Goal: Communication & Community: Share content

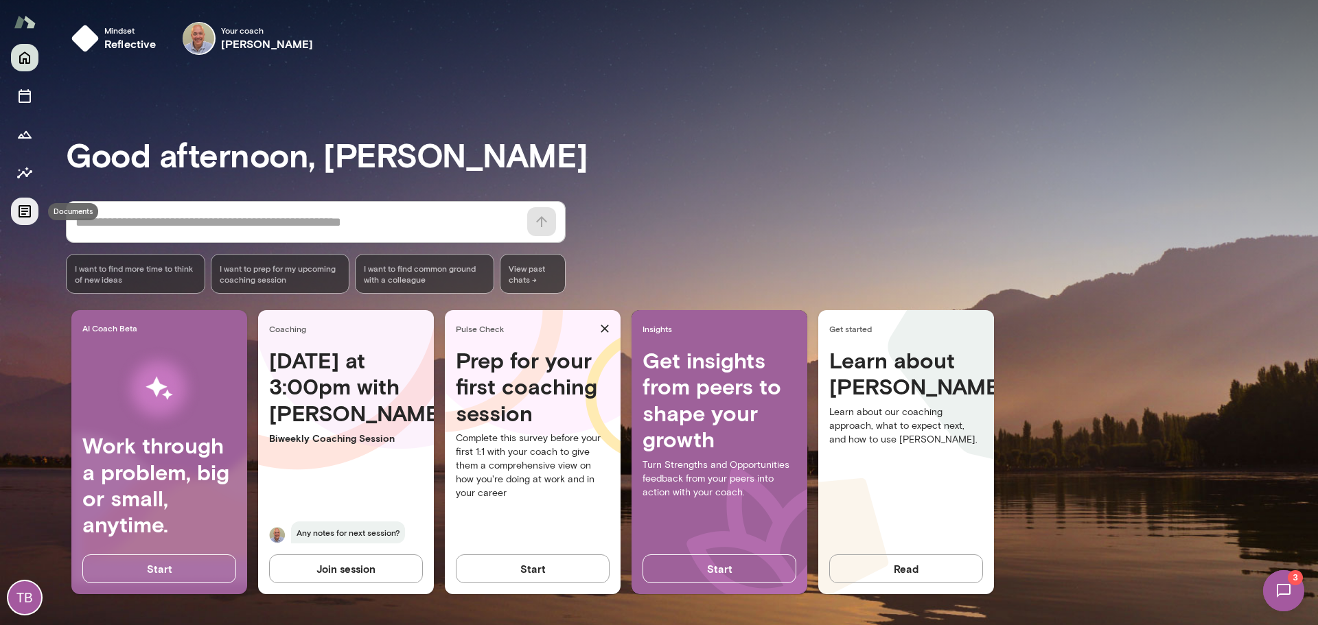
click at [29, 209] on icon "Documents" at bounding box center [24, 211] width 16 height 16
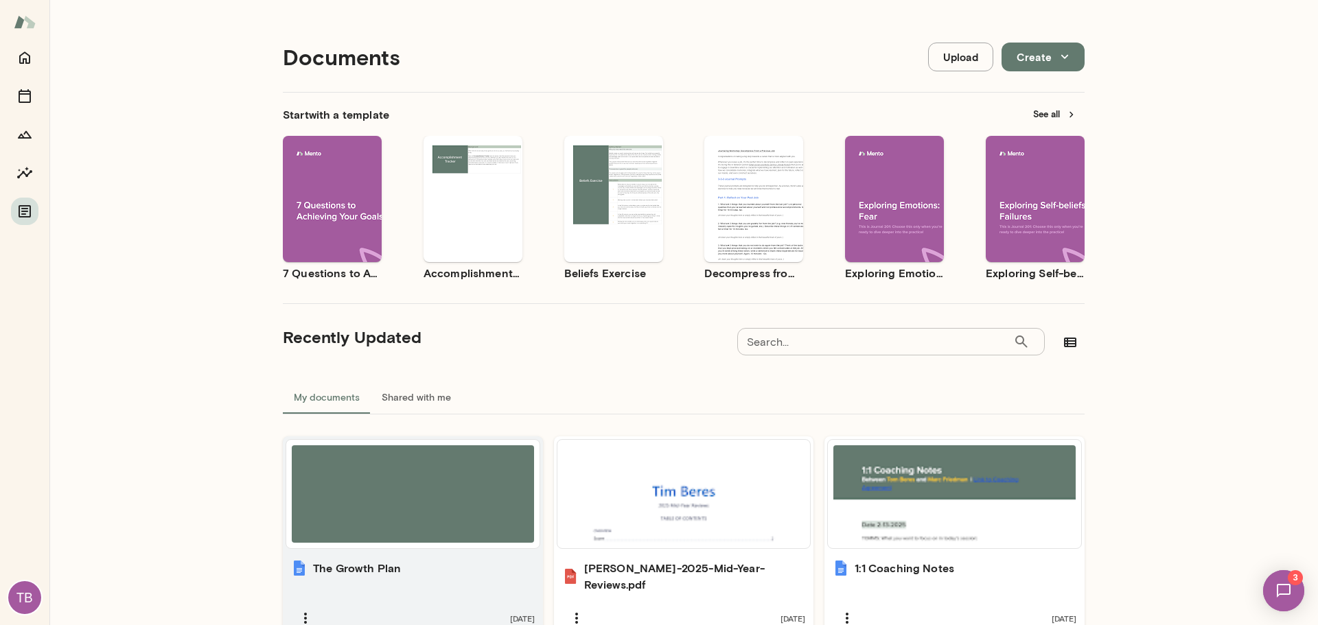
scroll to position [264, 0]
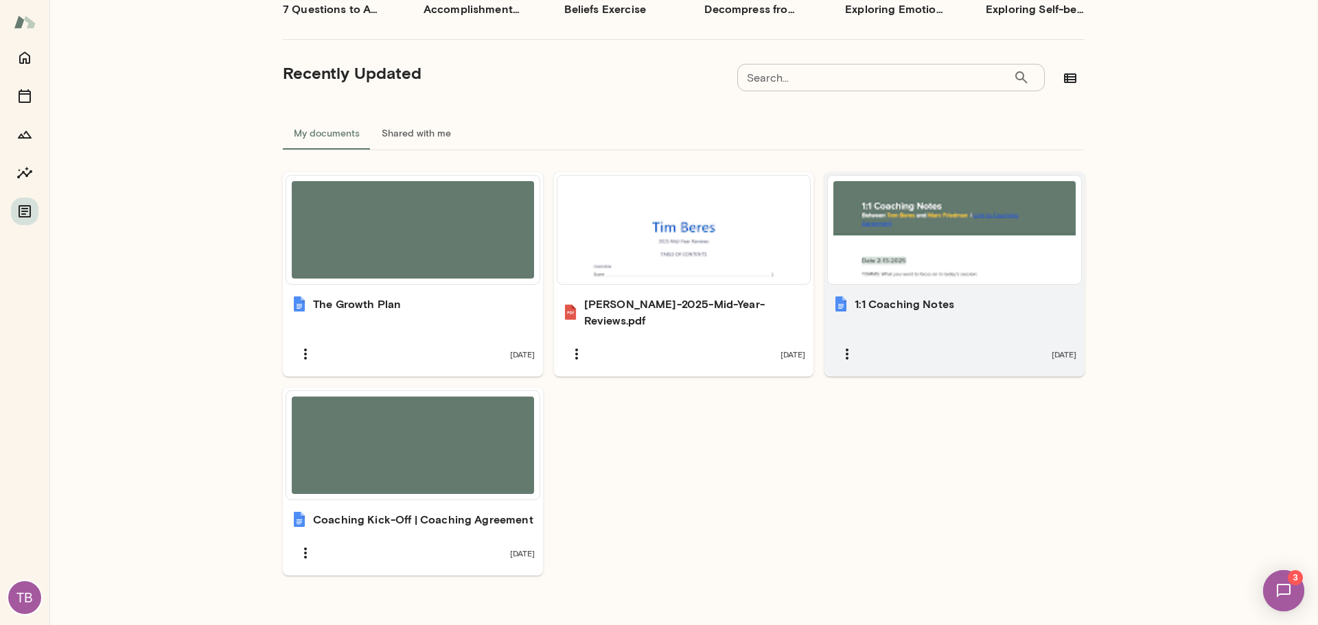
click at [983, 283] on div at bounding box center [954, 230] width 253 height 108
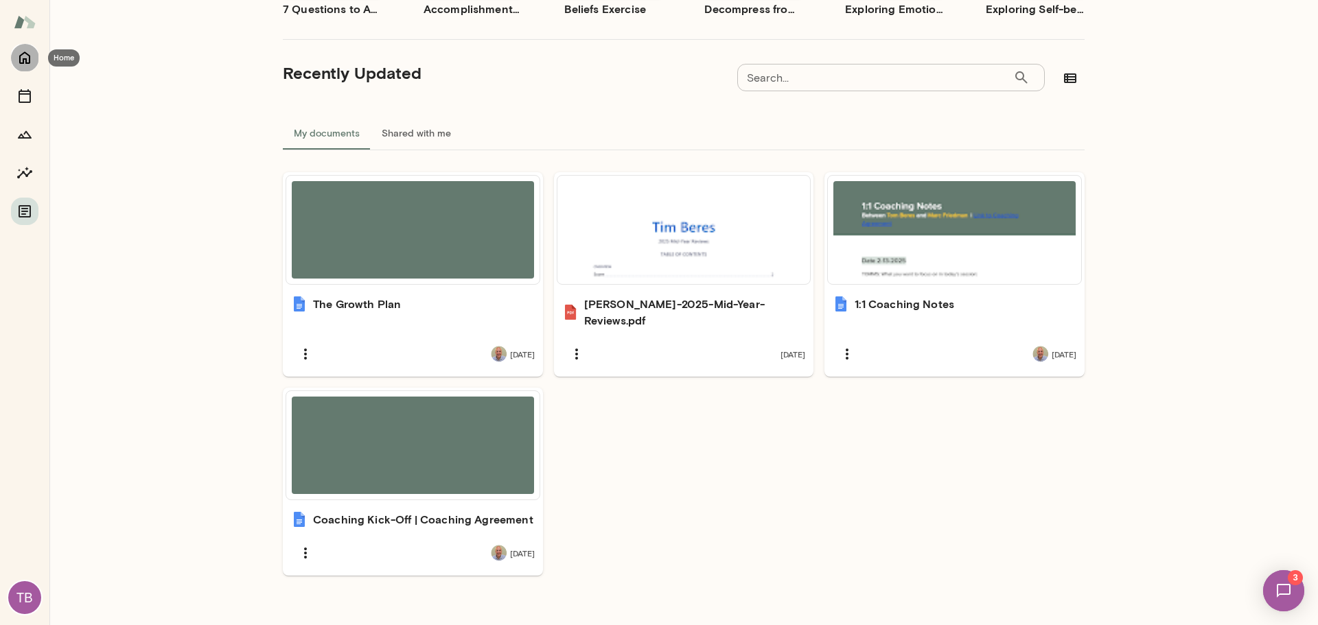
click at [28, 58] on icon "Home" at bounding box center [24, 57] width 16 height 16
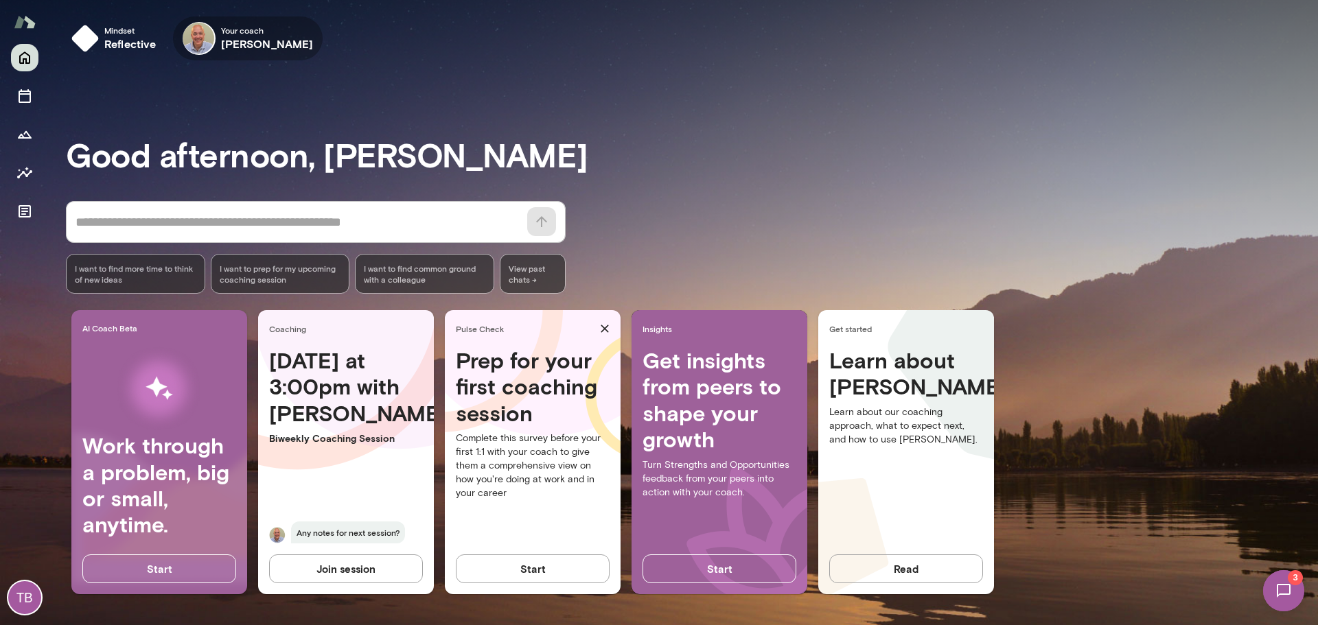
click at [211, 34] on img at bounding box center [199, 38] width 33 height 33
click at [0, 0] on icon "button" at bounding box center [0, 0] width 0 height 0
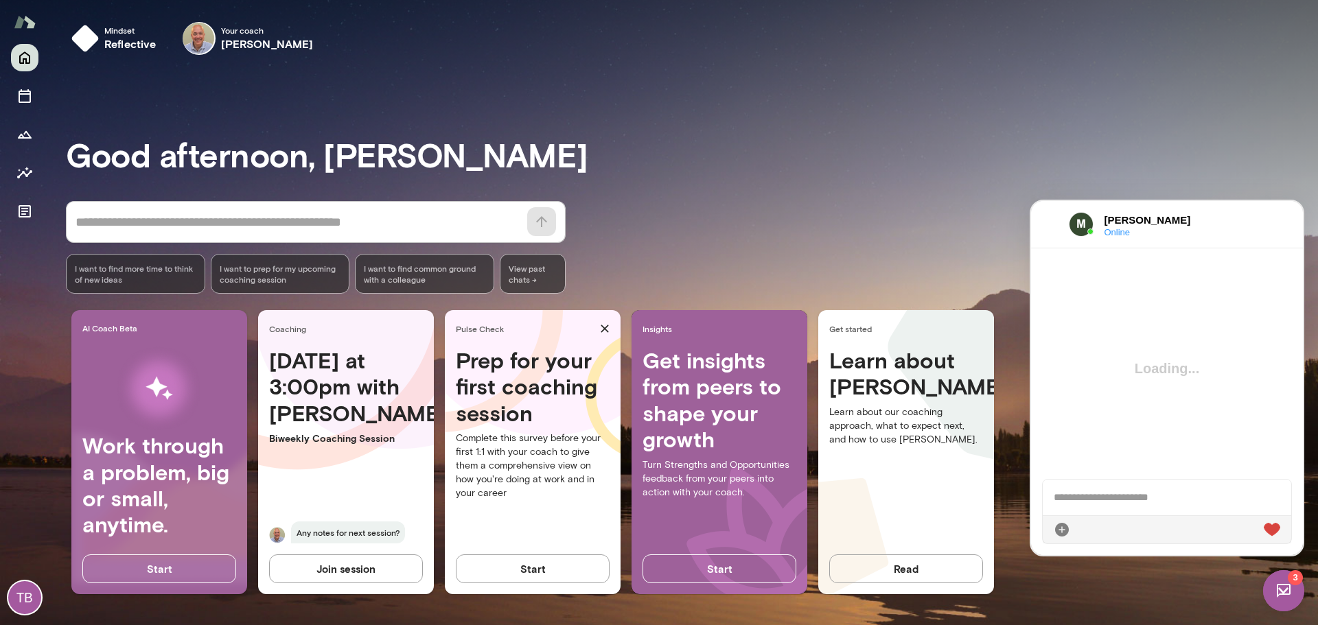
scroll to position [2542, 0]
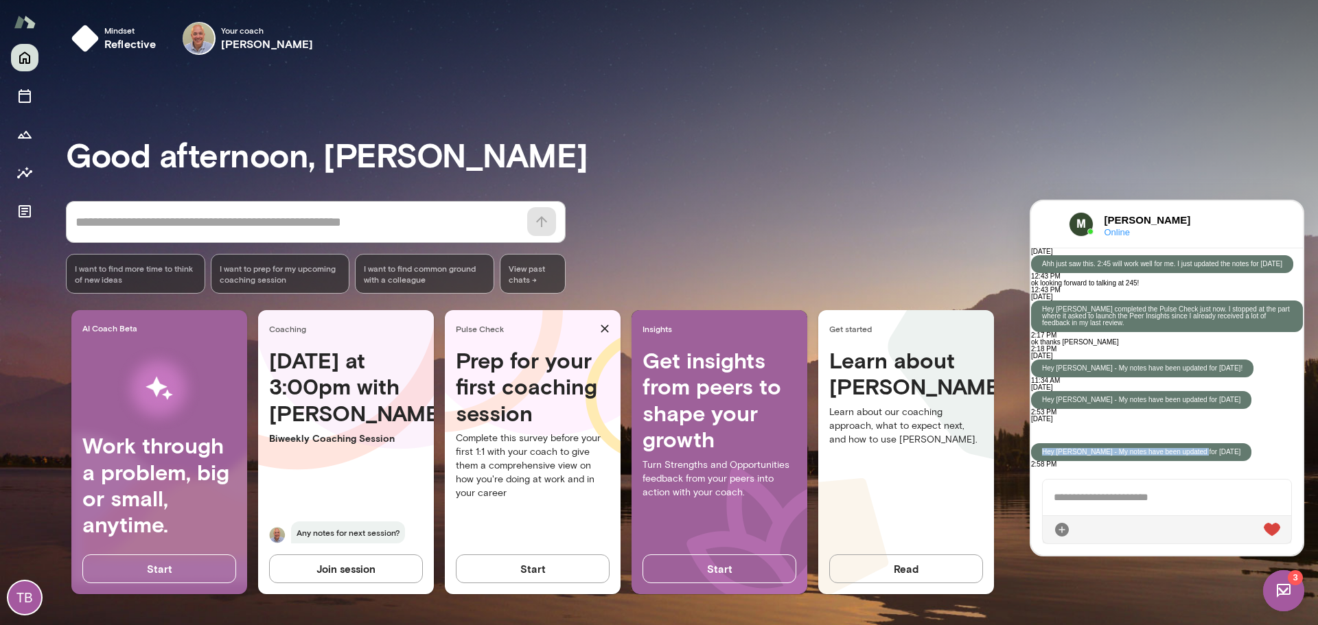
drag, startPoint x: 1247, startPoint y: 426, endPoint x: 1145, endPoint y: 452, distance: 105.4
click at [1143, 443] on div "Hey [PERSON_NAME] - My notes have been updated for [DATE]" at bounding box center [1141, 452] width 220 height 18
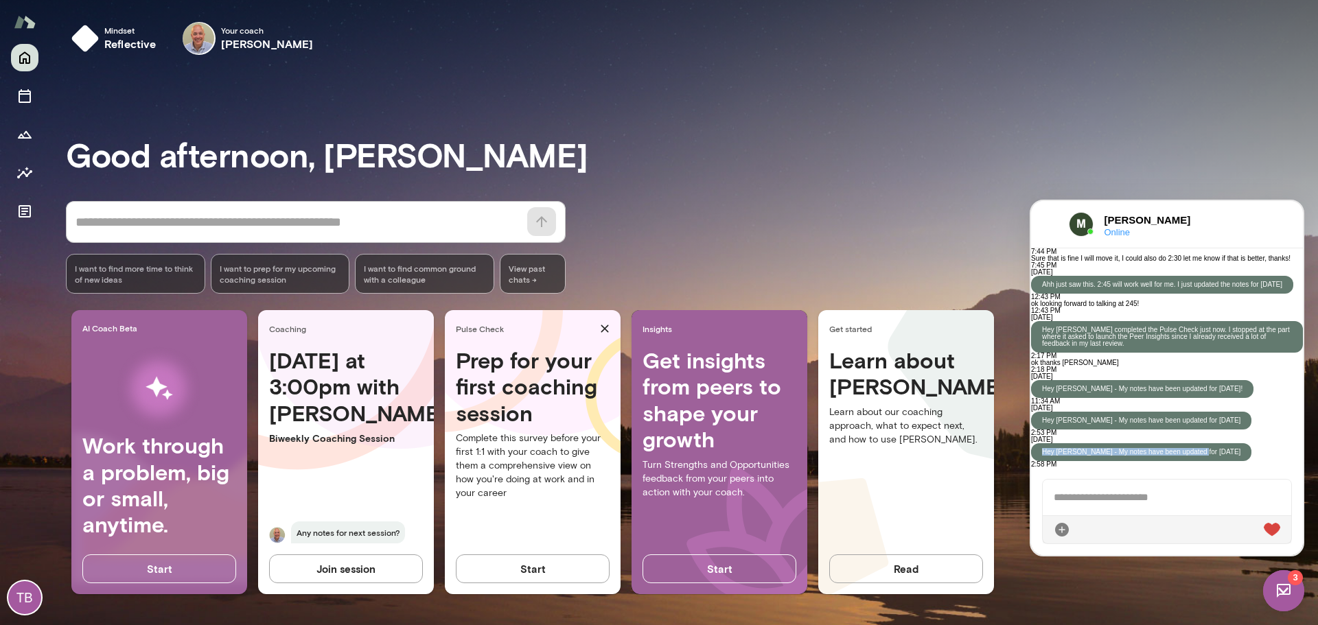
copy p "Hey [PERSON_NAME] - My notes have been updated for [DATE]"
click at [1146, 528] on div at bounding box center [1166, 529] width 248 height 28
click at [1138, 503] on div at bounding box center [1166, 498] width 248 height 36
paste div
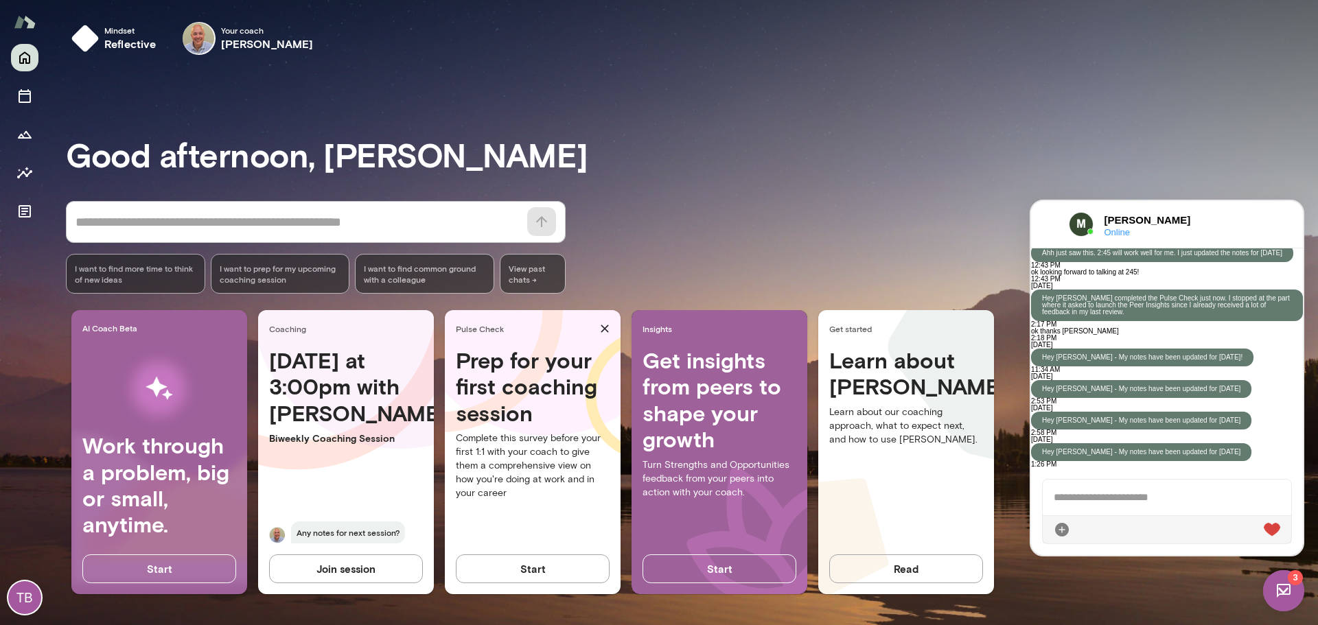
scroll to position [2629, 0]
